Goal: Task Accomplishment & Management: Use online tool/utility

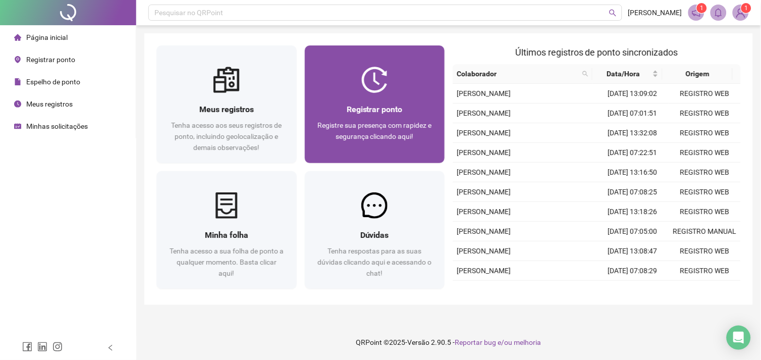
click at [343, 108] on div "Registrar ponto" at bounding box center [375, 109] width 116 height 13
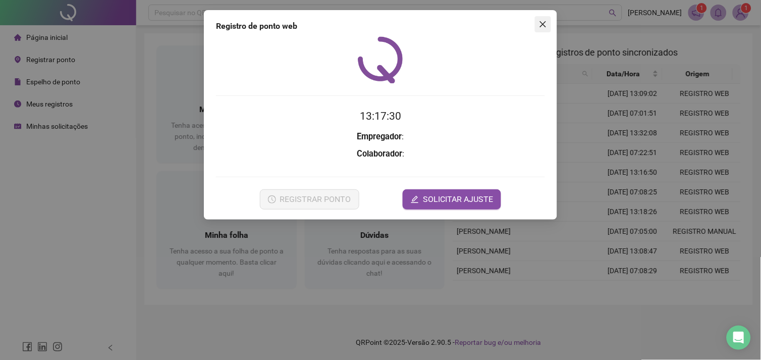
click at [546, 21] on icon "close" at bounding box center [543, 24] width 8 height 8
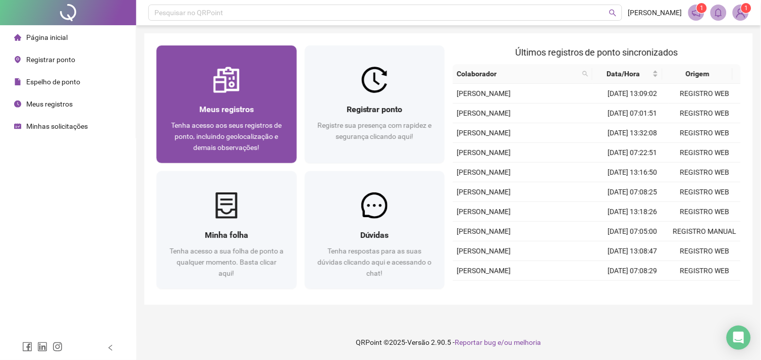
click at [233, 101] on div "Meus registros Tenha acesso aos seus registros de ponto, incluindo geolocalizaç…" at bounding box center [226, 128] width 140 height 70
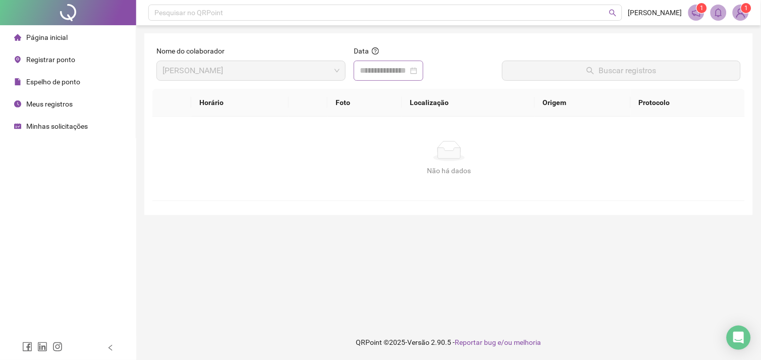
click at [417, 74] on div at bounding box center [388, 71] width 57 height 12
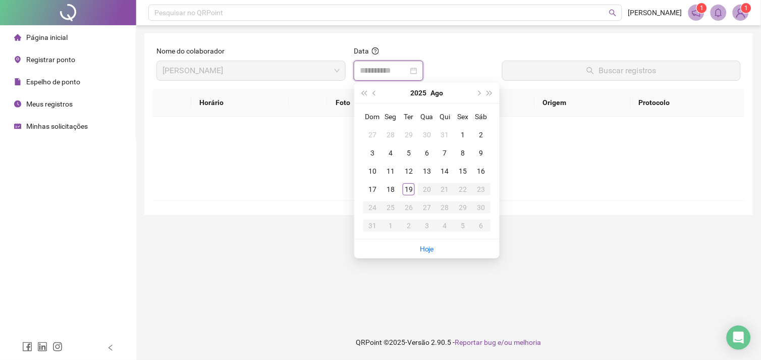
type input "**********"
click at [409, 191] on div "19" at bounding box center [408, 189] width 12 height 12
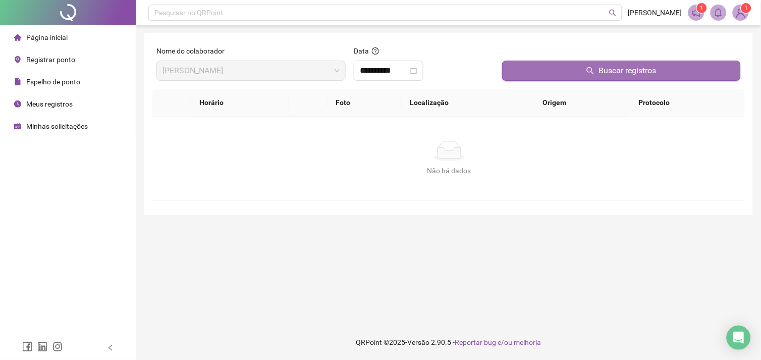
click at [557, 78] on button "Buscar registros" at bounding box center [621, 71] width 239 height 20
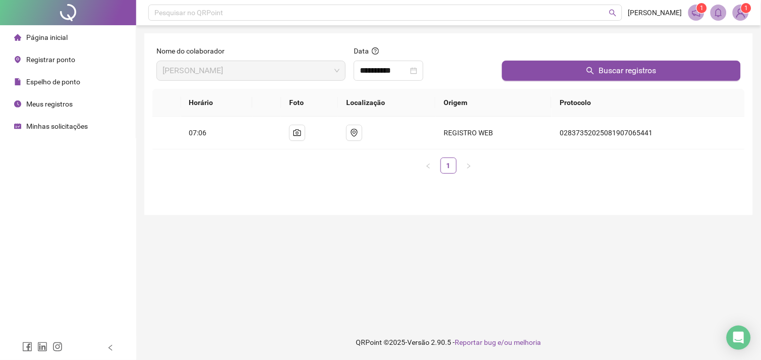
click at [47, 59] on span "Registrar ponto" at bounding box center [50, 59] width 49 height 8
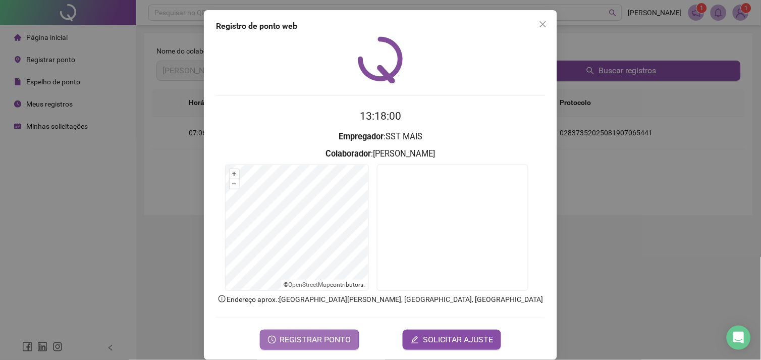
click at [289, 339] on span "REGISTRAR PONTO" at bounding box center [315, 339] width 71 height 12
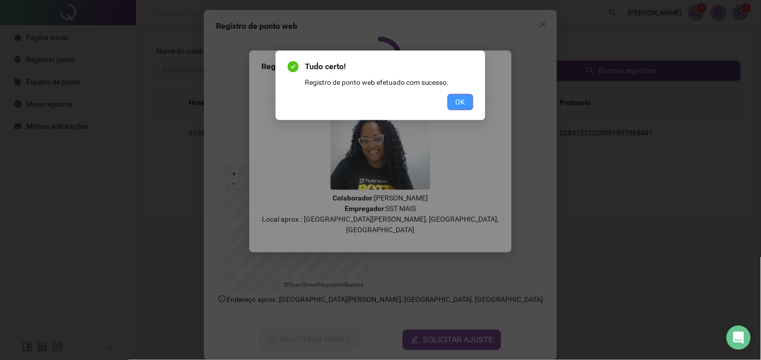
click at [455, 98] on button "OK" at bounding box center [460, 102] width 26 height 16
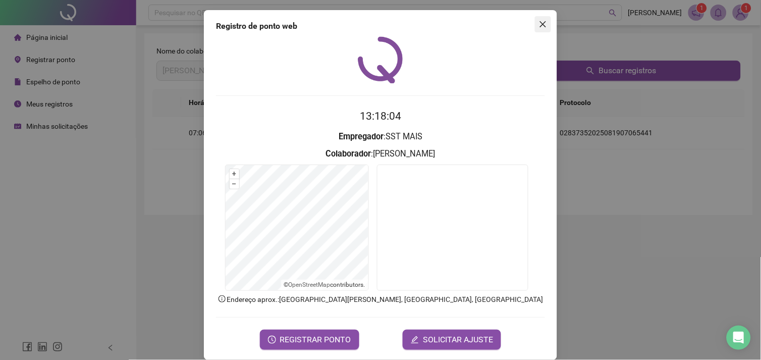
click at [540, 25] on icon "close" at bounding box center [543, 24] width 6 height 6
